Goal: Use online tool/utility: Utilize a website feature to perform a specific function

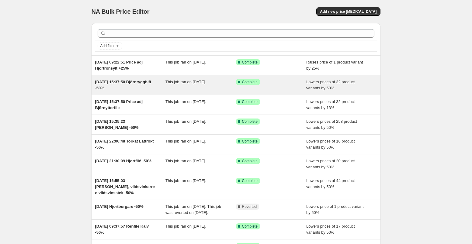
click at [279, 85] on div "Success Complete Complete" at bounding box center [266, 82] width 61 height 6
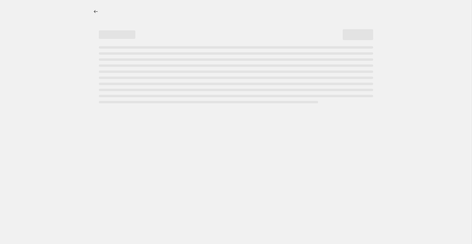
select select "percentage"
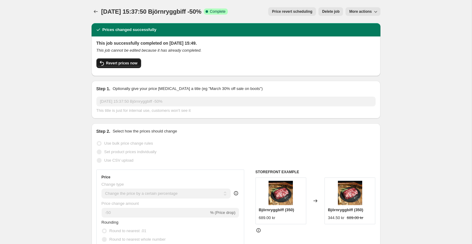
click at [134, 64] on span "Revert prices now" at bounding box center [121, 63] width 31 height 5
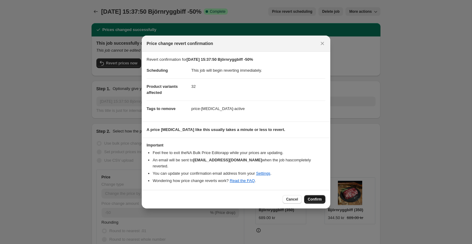
click at [315, 197] on span "Confirm" at bounding box center [315, 199] width 14 height 5
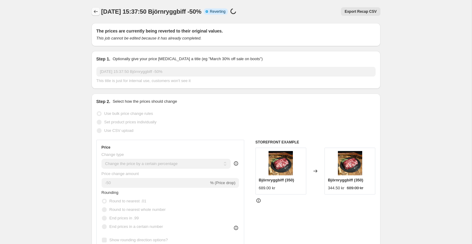
click at [93, 11] on icon "Price change jobs" at bounding box center [96, 12] width 6 height 6
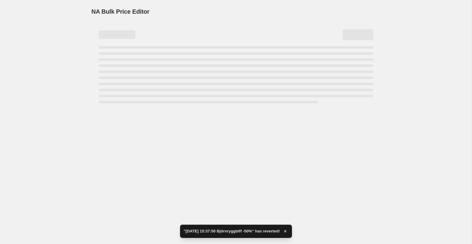
click at [285, 126] on div "NA Bulk Price Editor. This page is ready NA Bulk Price Editor" at bounding box center [235, 122] width 471 height 244
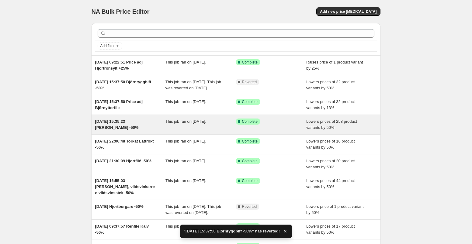
click at [283, 125] on div "Success Complete Complete" at bounding box center [266, 122] width 61 height 6
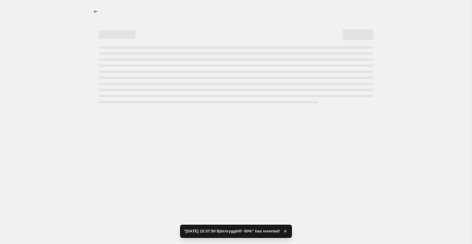
select select "percentage"
select select "collection"
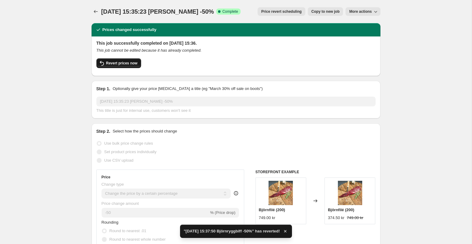
click at [127, 63] on span "Revert prices now" at bounding box center [121, 63] width 31 height 5
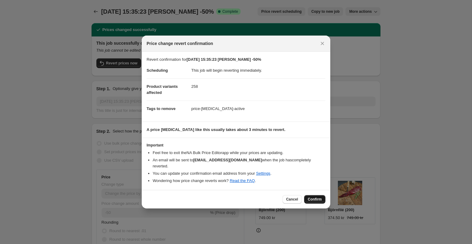
click at [314, 197] on span "Confirm" at bounding box center [315, 199] width 14 height 5
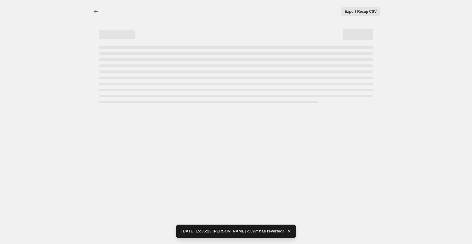
select select "percentage"
select select "collection"
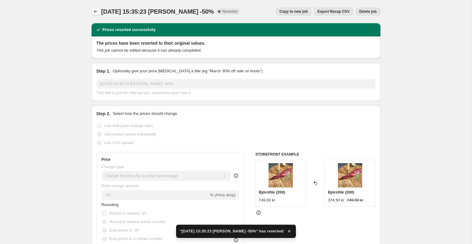
click at [94, 12] on icon "Price change jobs" at bounding box center [96, 11] width 4 height 3
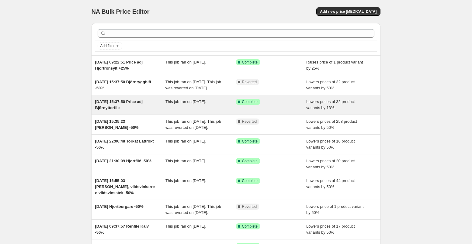
click at [277, 111] on div "Success Complete Complete" at bounding box center [271, 105] width 71 height 12
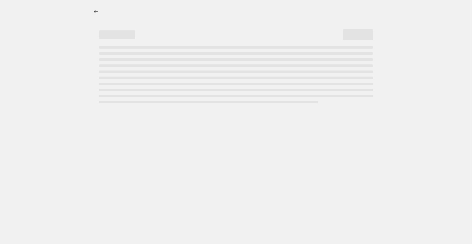
select select "percentage"
select select "remove"
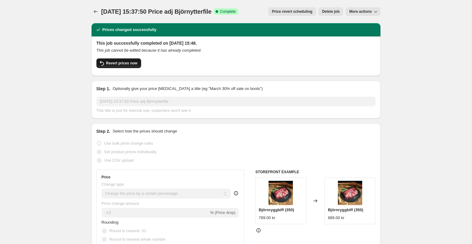
click at [126, 64] on span "Revert prices now" at bounding box center [121, 63] width 31 height 5
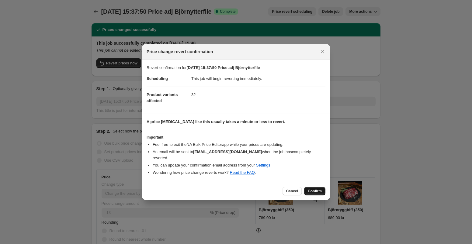
click at [315, 189] on span "Confirm" at bounding box center [315, 191] width 14 height 5
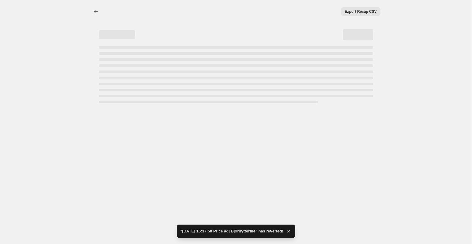
select select "percentage"
select select "remove"
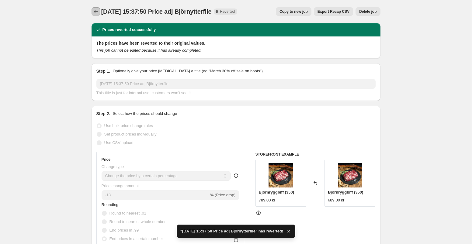
click at [96, 12] on icon "Price change jobs" at bounding box center [96, 12] width 6 height 6
